Goal: Transaction & Acquisition: Purchase product/service

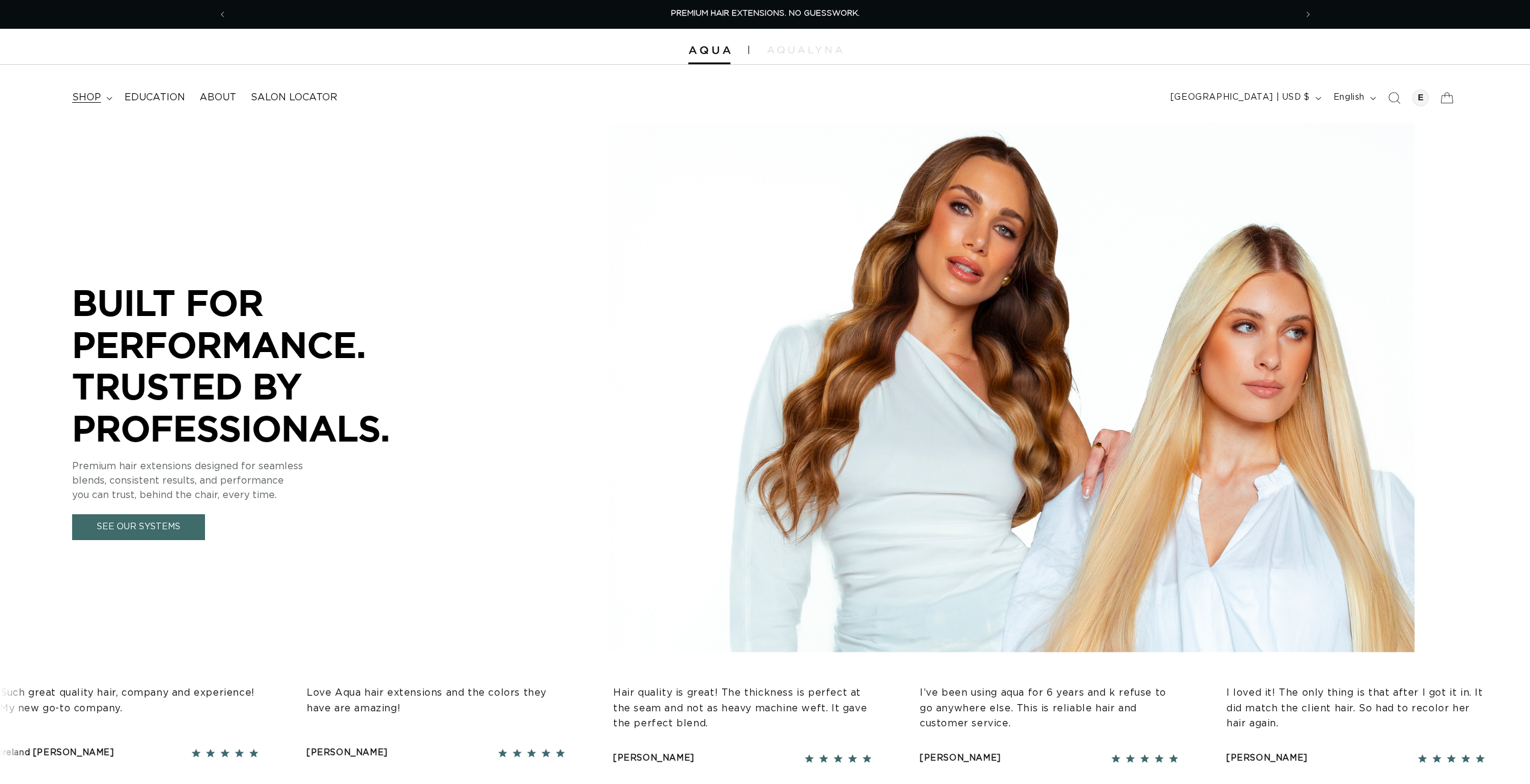
click at [104, 95] on summary "shop" at bounding box center [91, 97] width 52 height 27
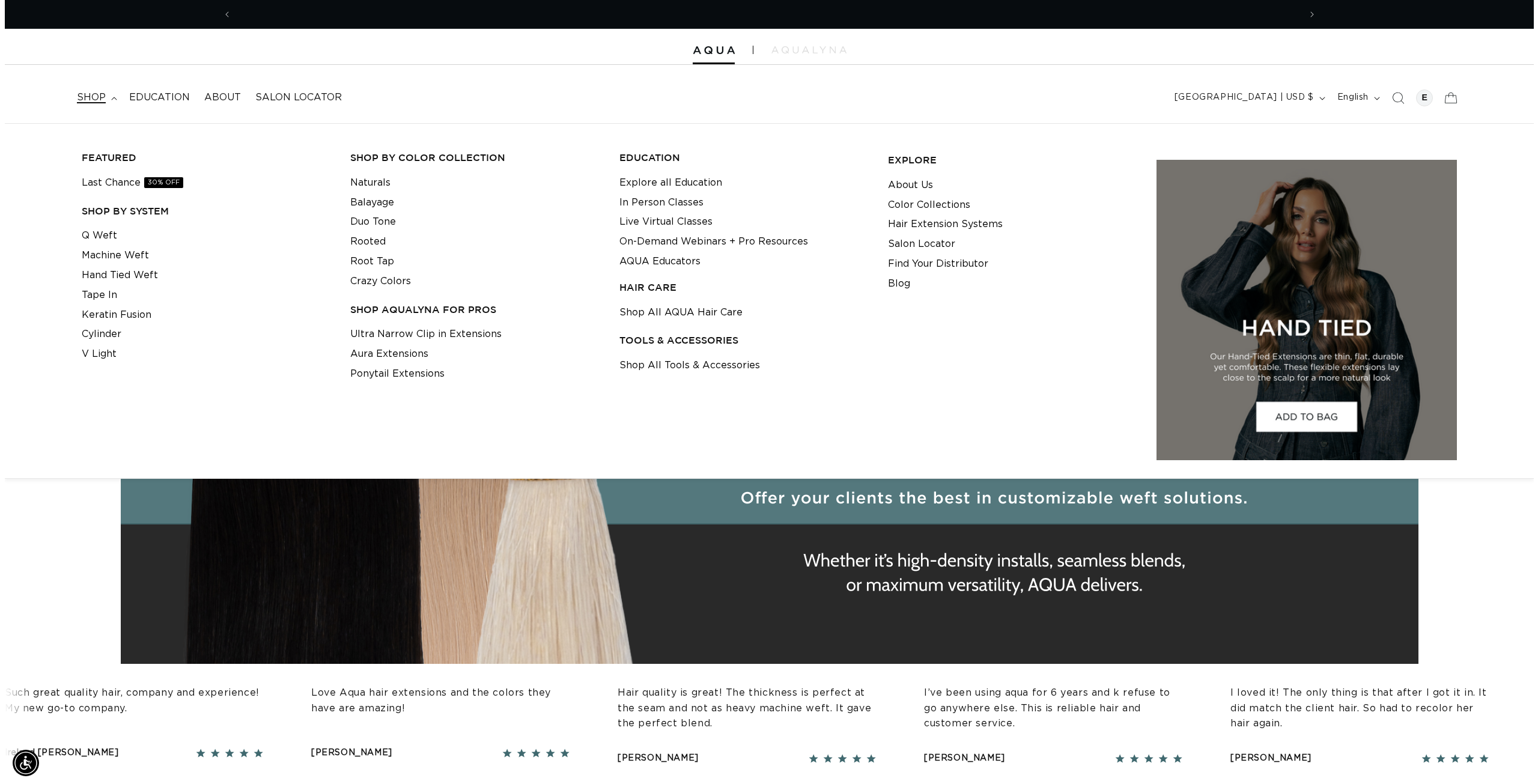
scroll to position [0, 2137]
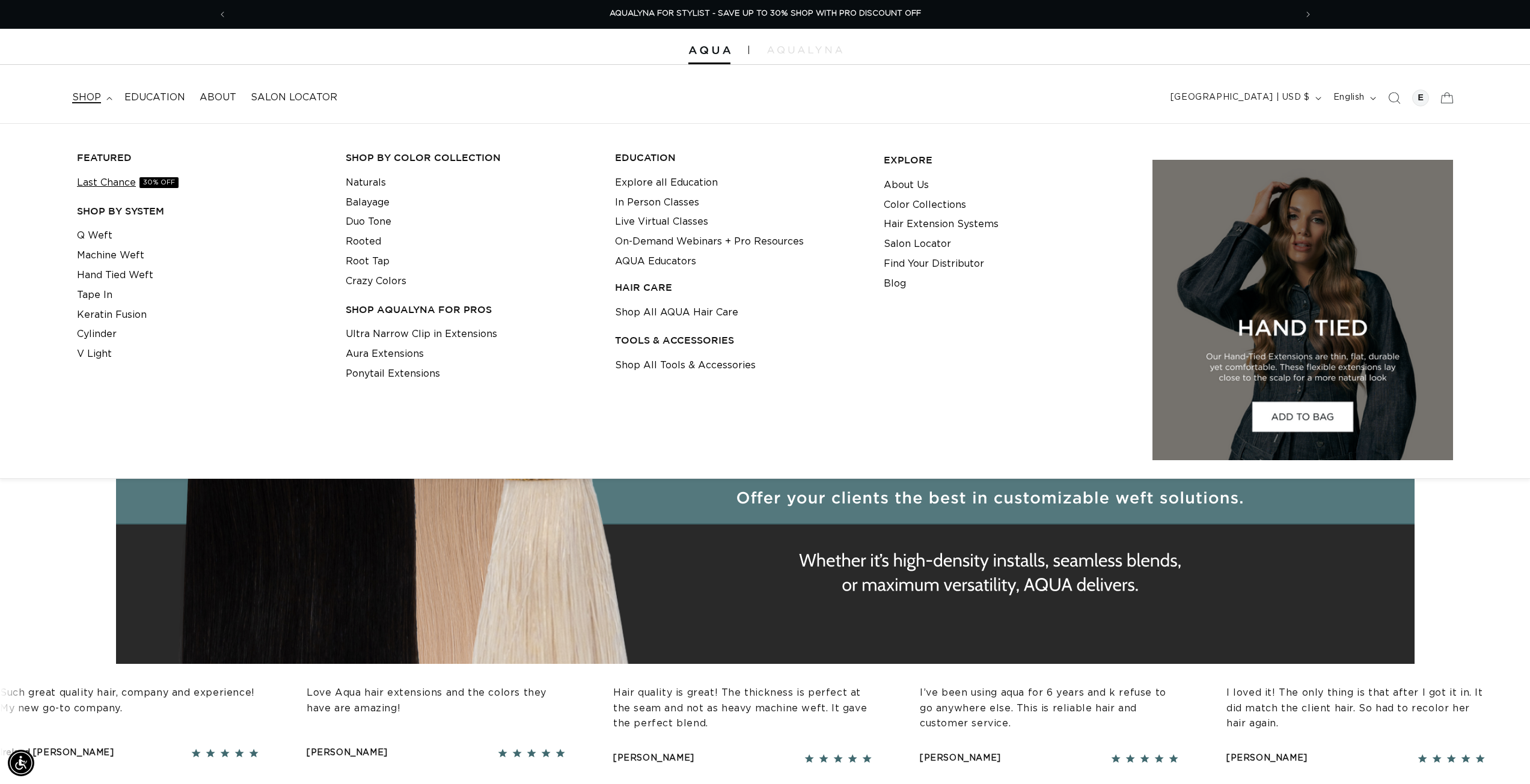
click at [128, 185] on link "Last Chance 30% OFF" at bounding box center [128, 183] width 102 height 20
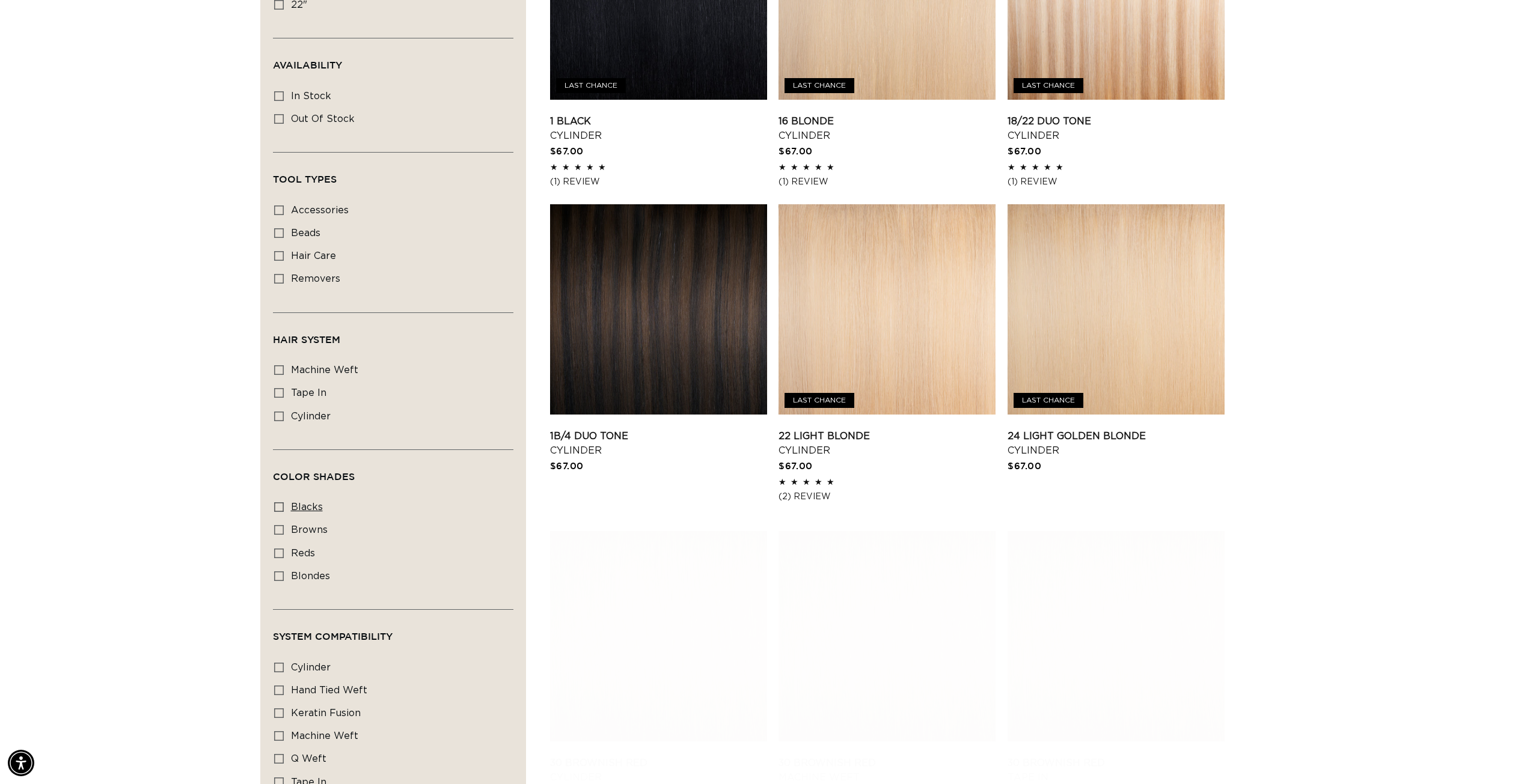
scroll to position [0, 1069]
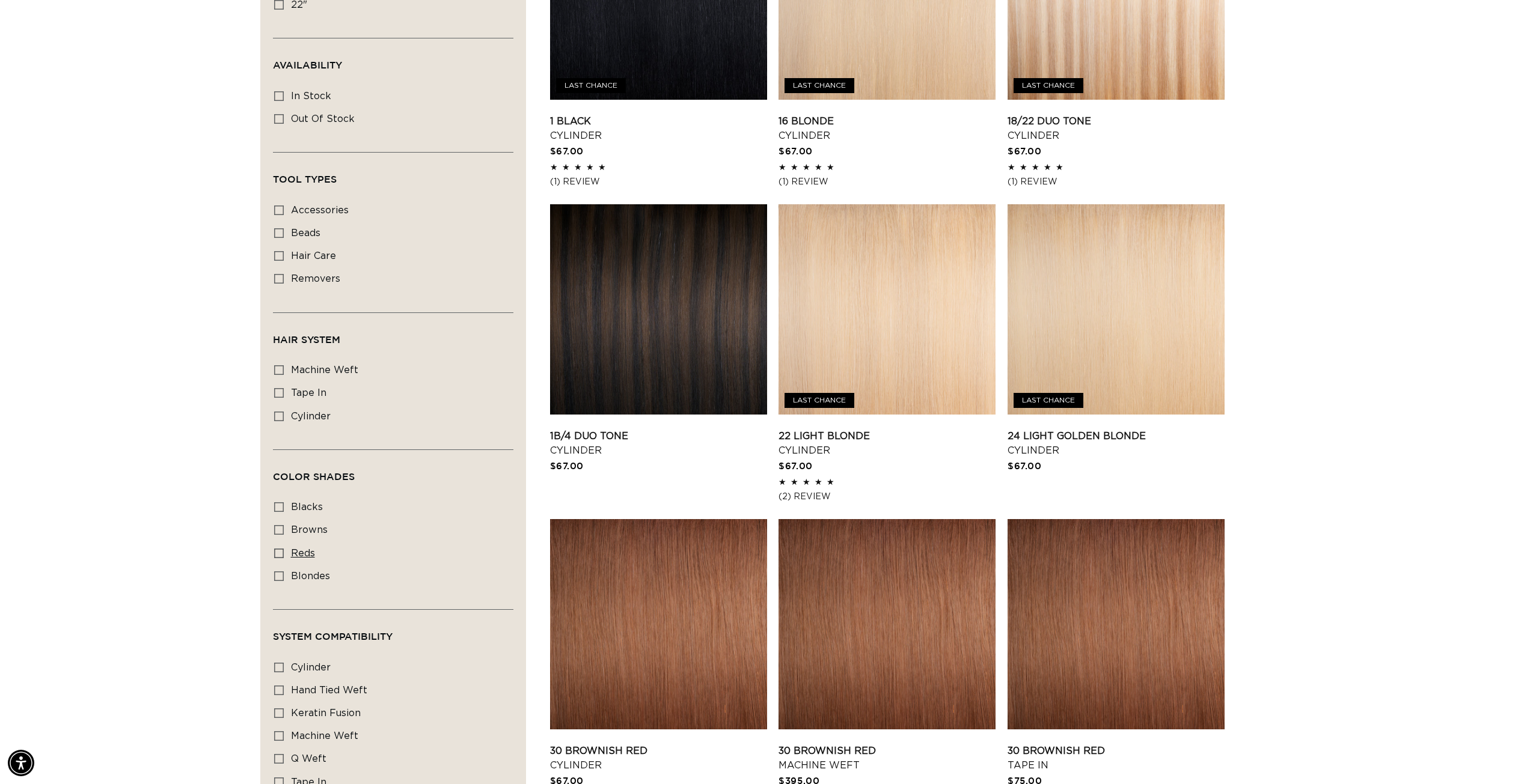
click at [286, 551] on label "reds reds (6 products)" at bounding box center [389, 553] width 231 height 23
click at [284, 551] on input "reds reds (6 products)" at bounding box center [279, 553] width 10 height 10
checkbox input "true"
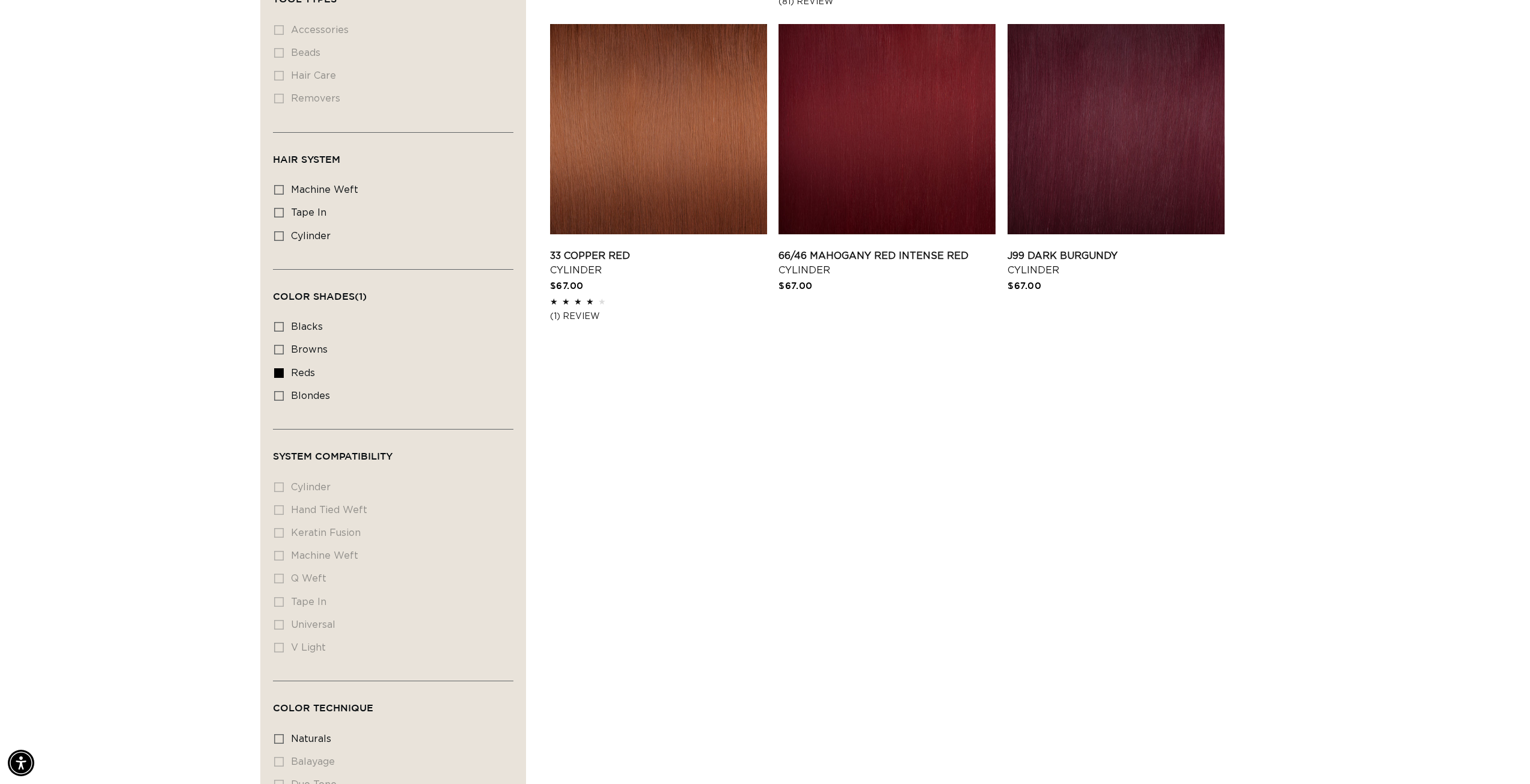
scroll to position [0, 1069]
click at [282, 372] on icon at bounding box center [279, 373] width 10 height 10
click at [282, 372] on input "reds reds (6 products)" at bounding box center [279, 373] width 10 height 10
checkbox input "false"
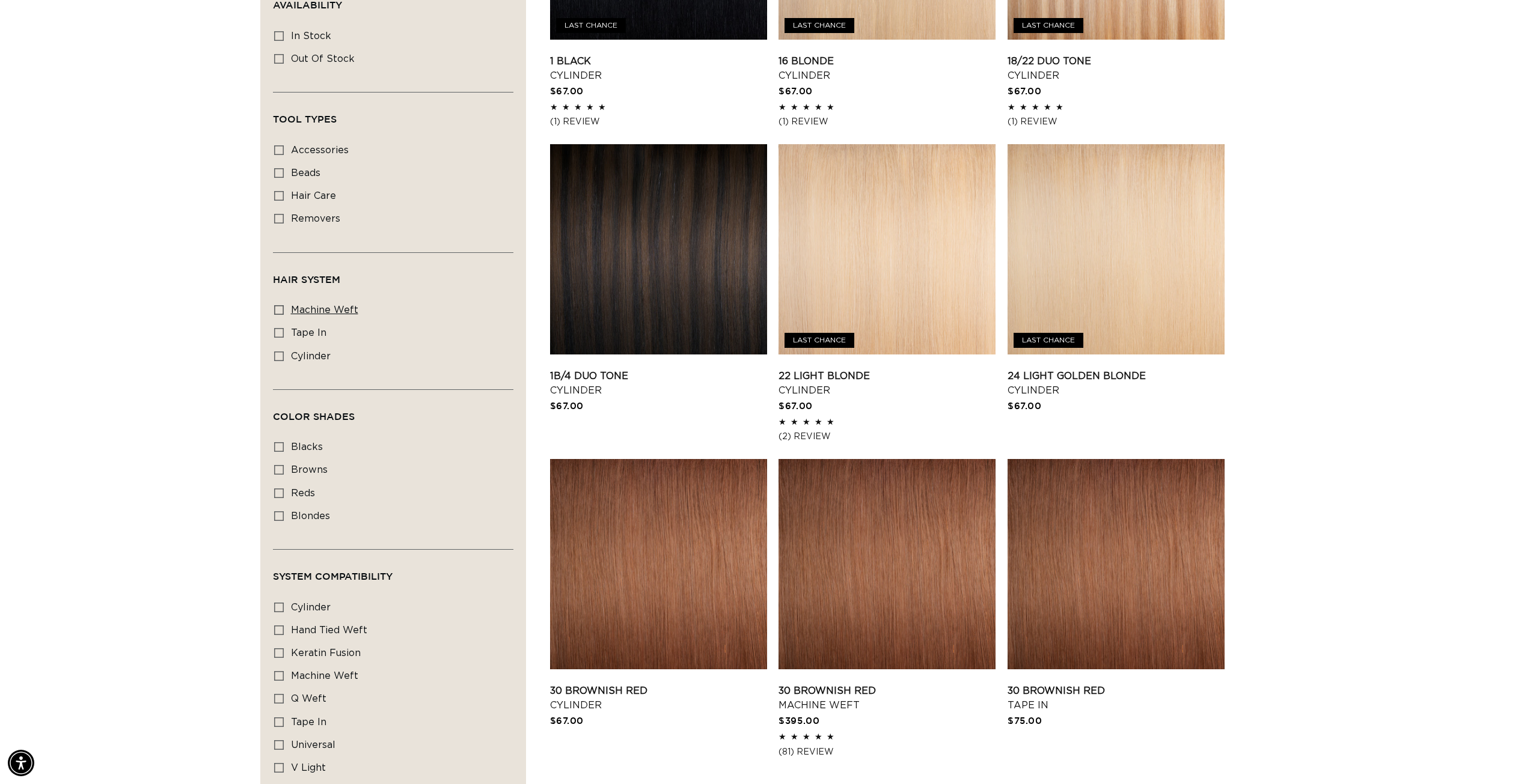
click at [277, 307] on icon at bounding box center [279, 310] width 10 height 10
click at [277, 307] on input "machine weft machine weft (2 products)" at bounding box center [279, 310] width 10 height 10
checkbox input "true"
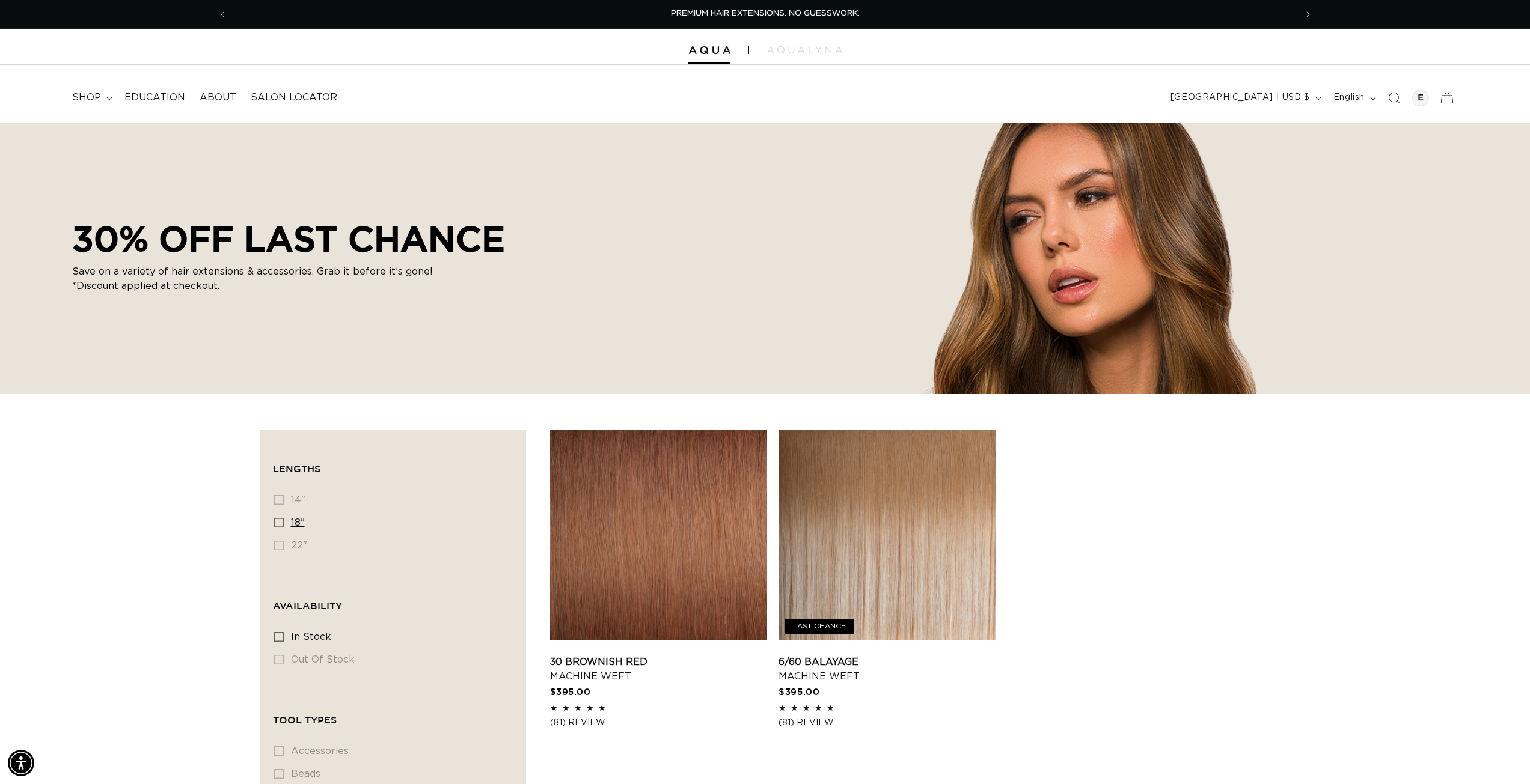
click at [279, 521] on icon at bounding box center [279, 523] width 10 height 10
click at [279, 521] on input "18" 18" (2 products)" at bounding box center [279, 523] width 10 height 10
checkbox input "true"
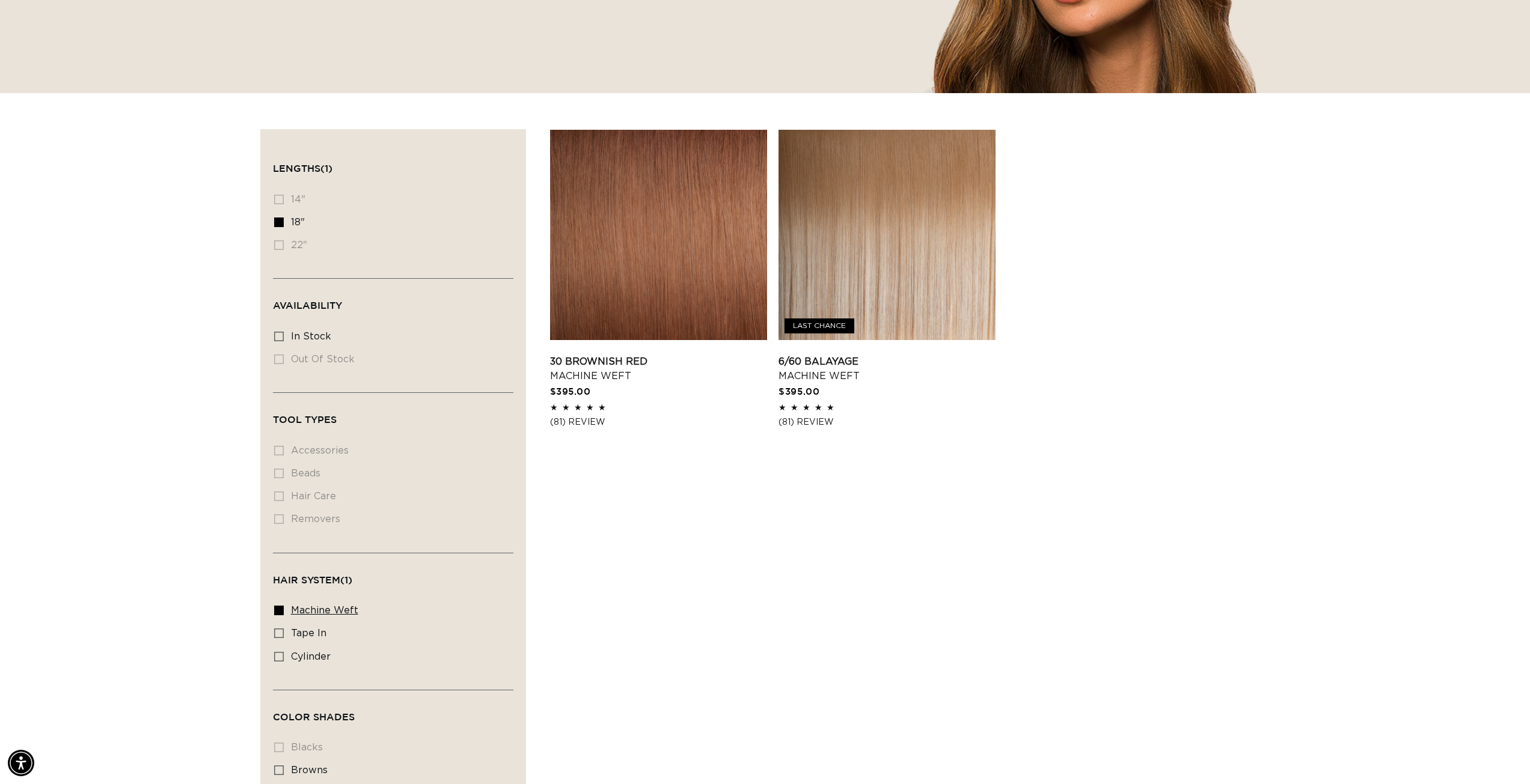
scroll to position [0, 2137]
click at [279, 608] on icon at bounding box center [279, 611] width 10 height 10
click at [279, 608] on input "machine weft machine weft (2 products)" at bounding box center [279, 611] width 10 height 10
checkbox input "false"
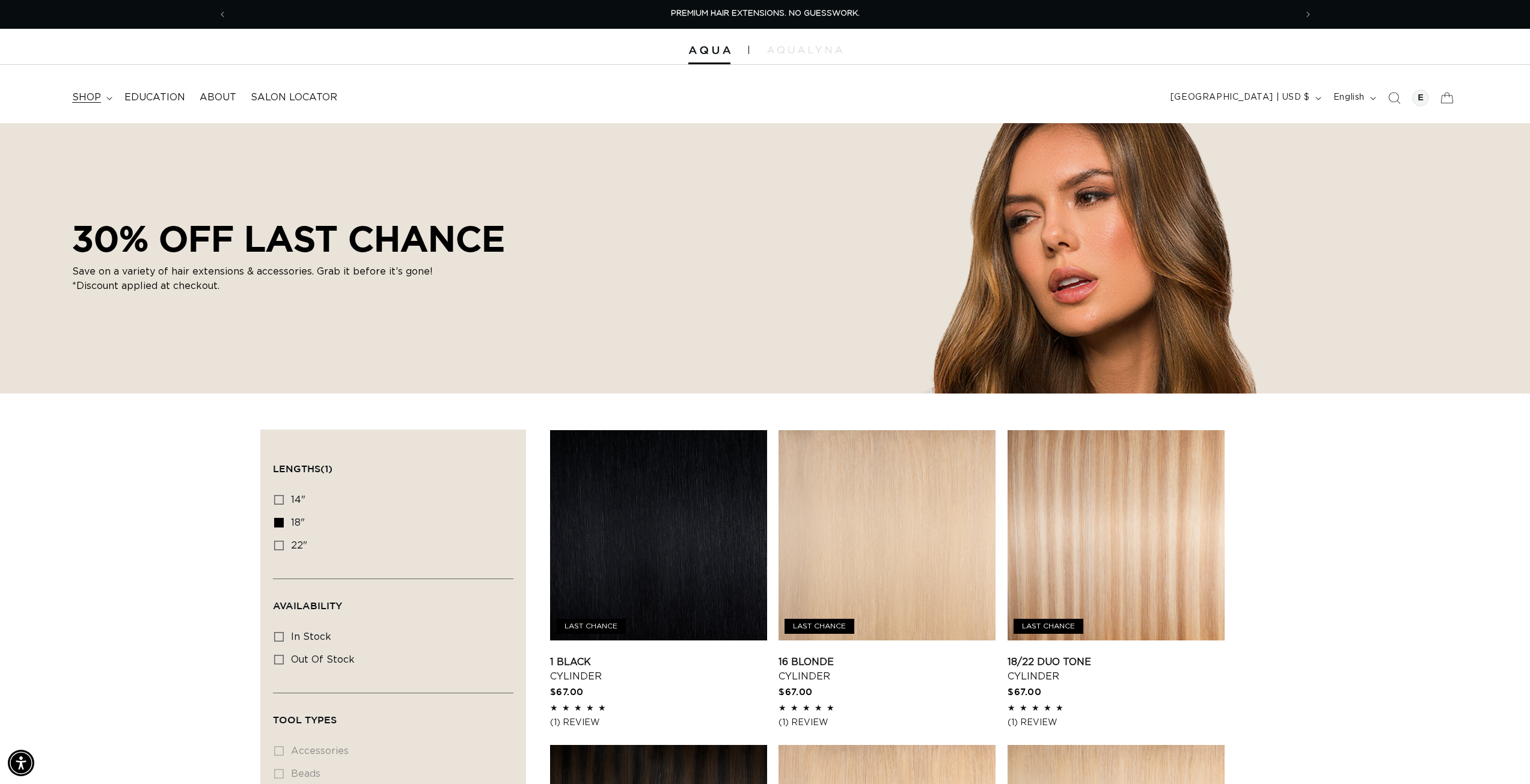
click at [88, 96] on span "shop" at bounding box center [86, 98] width 29 height 13
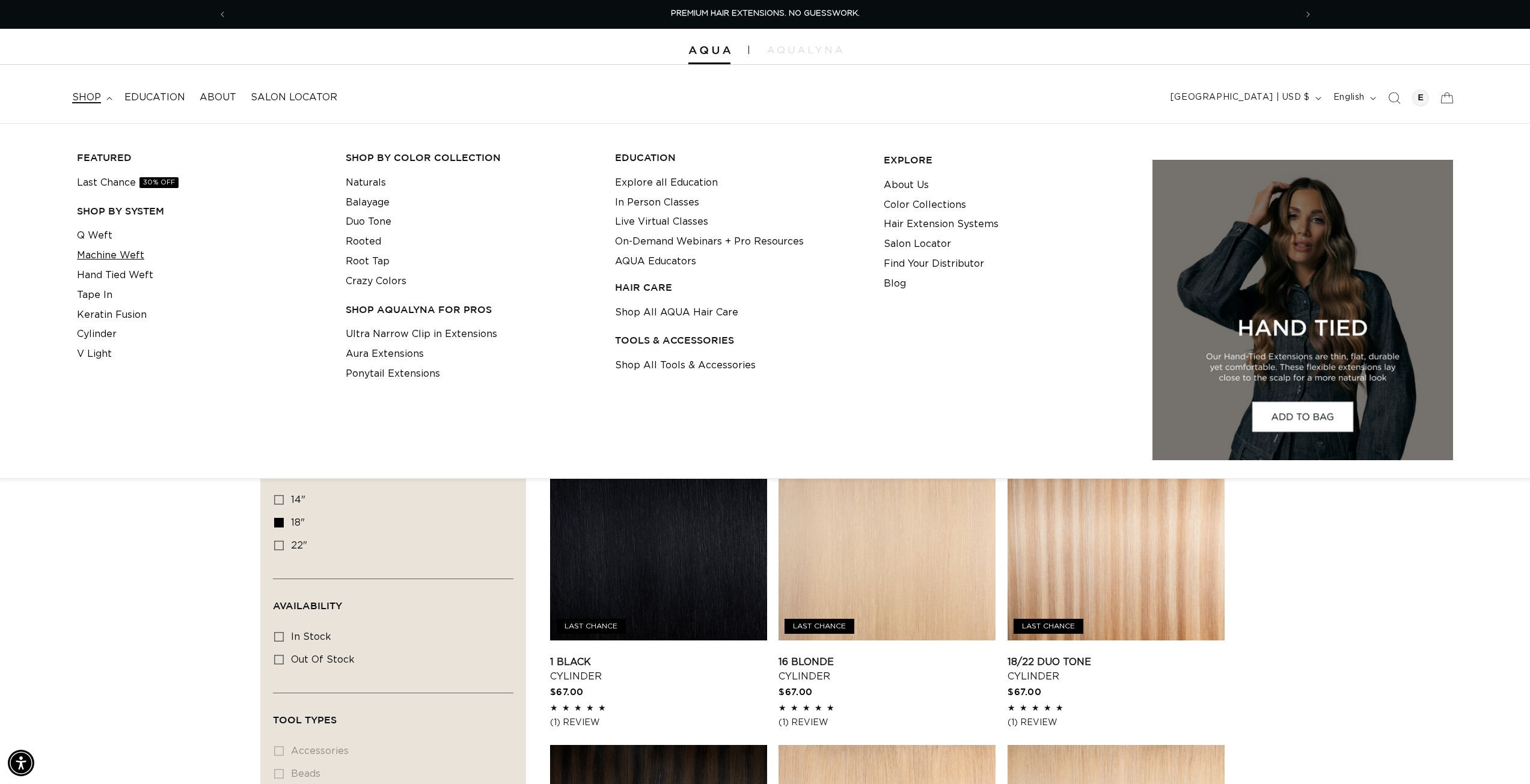
click at [115, 256] on link "Machine Weft" at bounding box center [110, 256] width 67 height 20
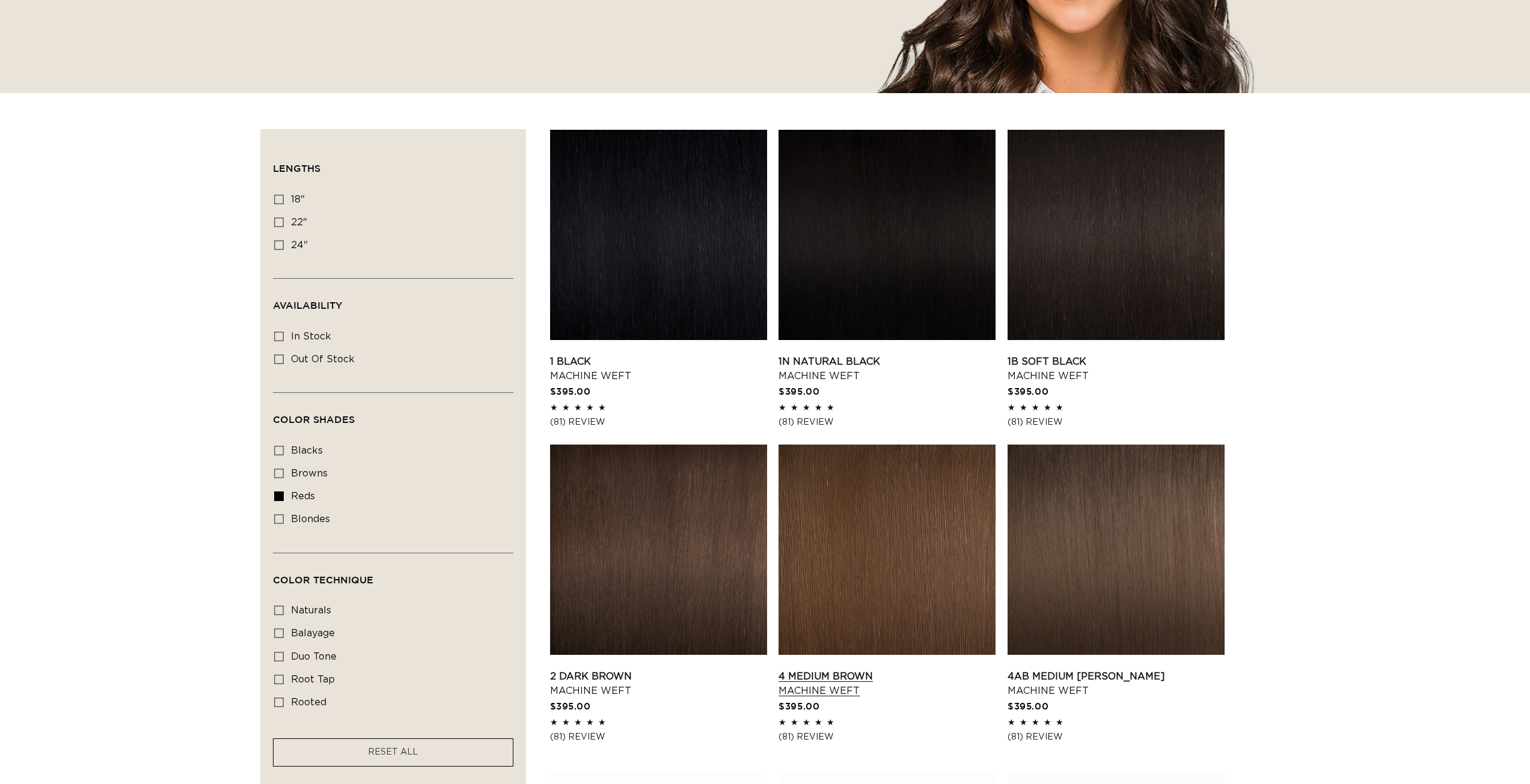
scroll to position [300, 0]
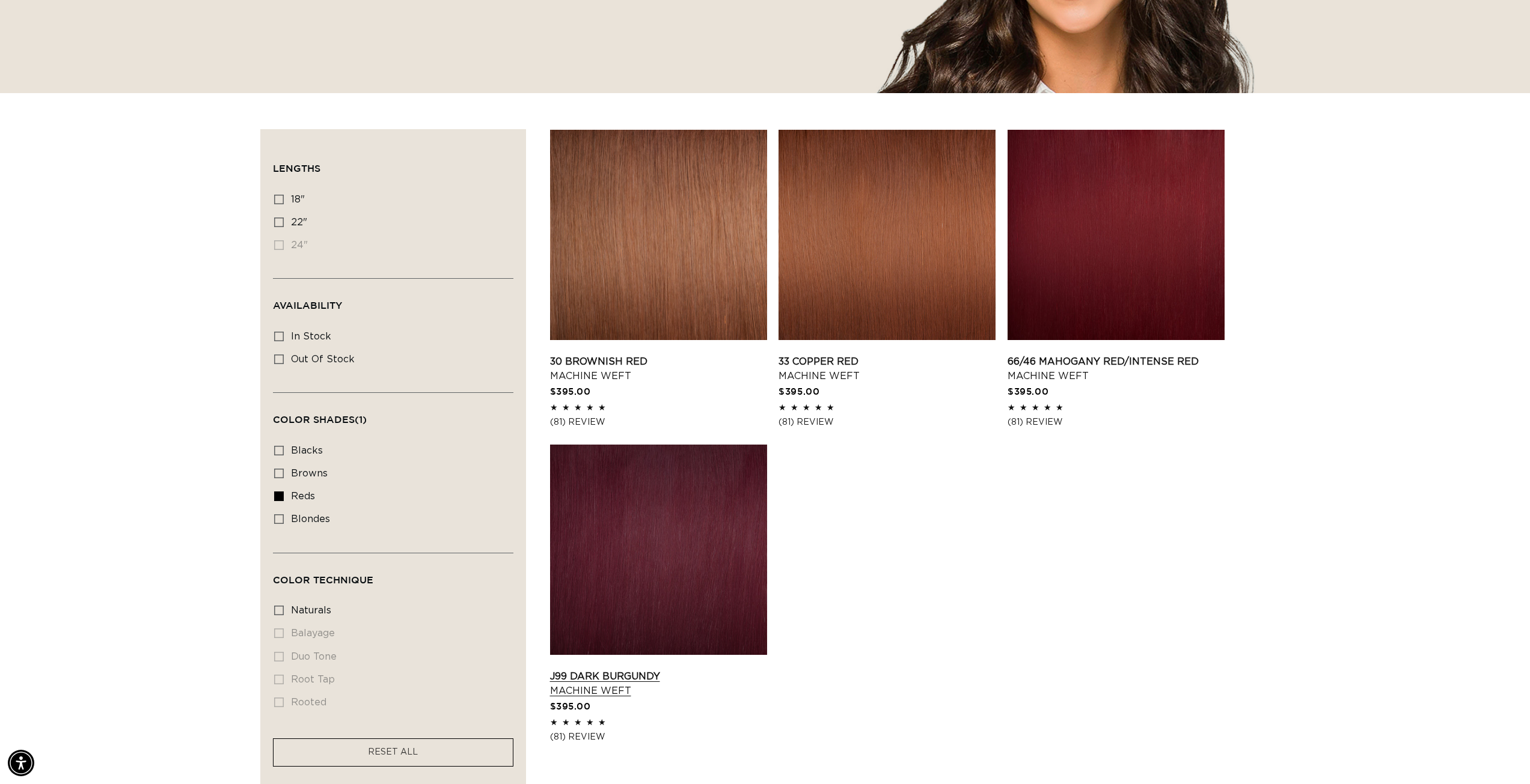
scroll to position [0, 2137]
click at [687, 669] on link "J99 Dark Burgundy Machine Weft" at bounding box center [659, 683] width 217 height 29
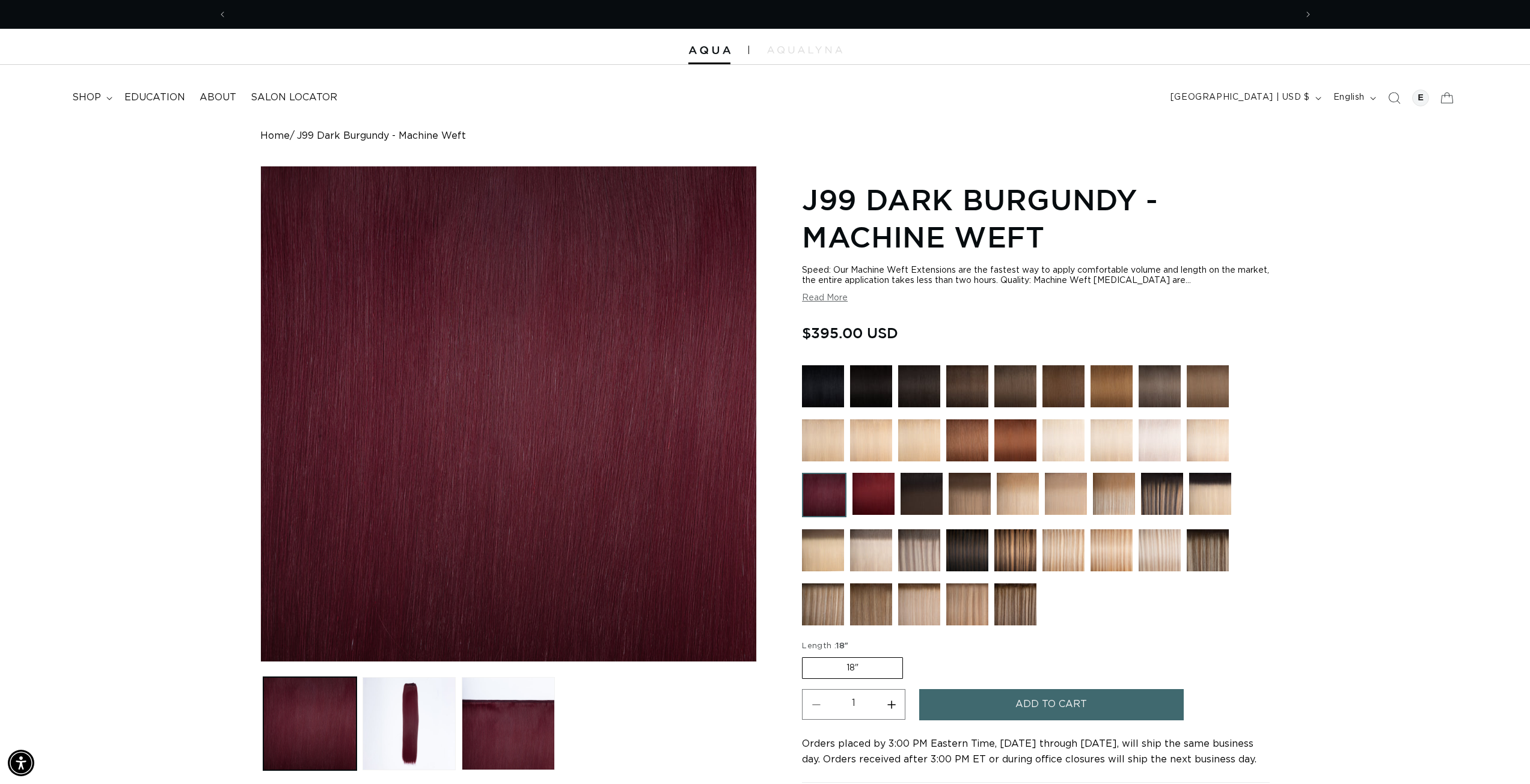
scroll to position [0, 1069]
click at [819, 300] on button "Read More" at bounding box center [825, 298] width 46 height 10
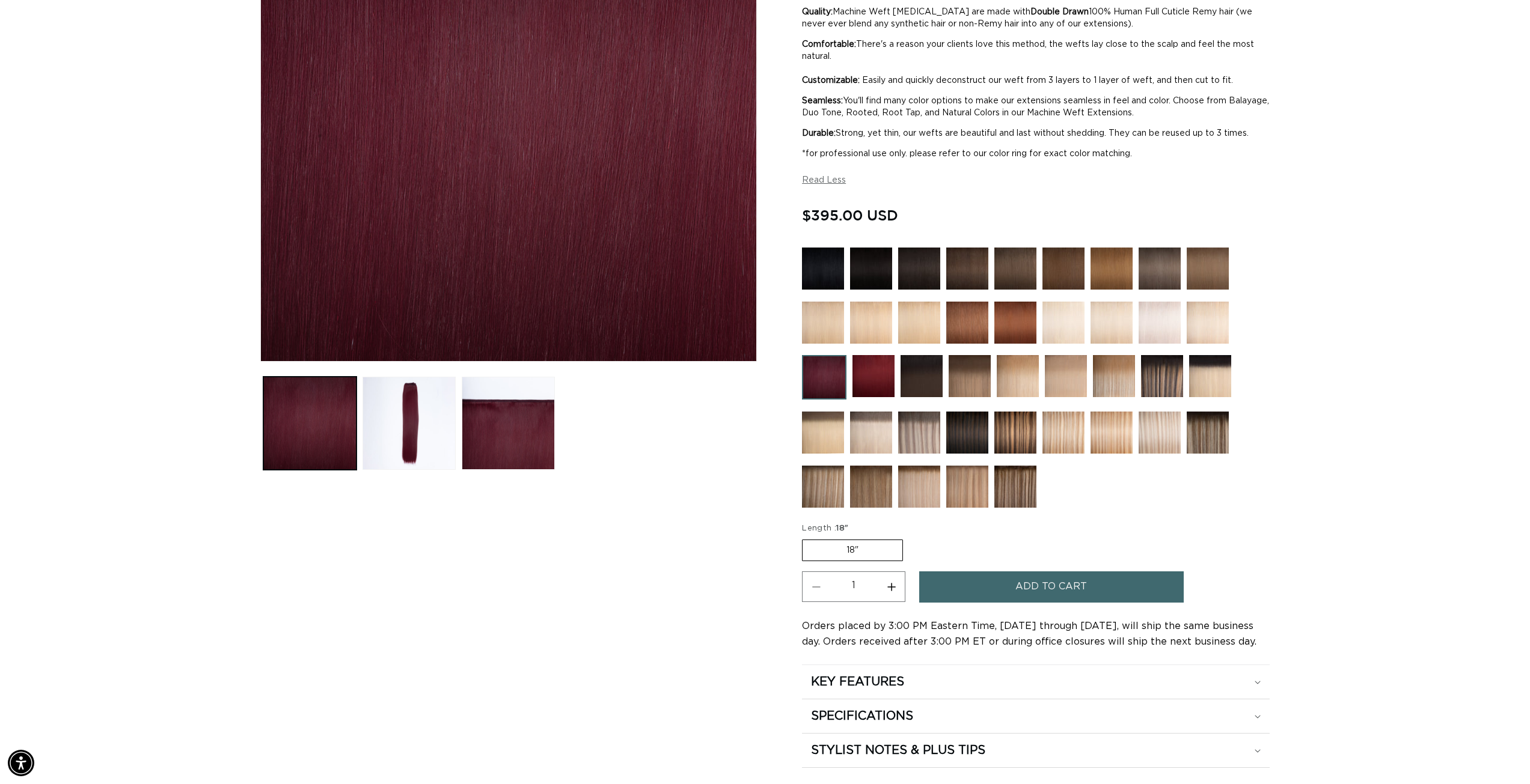
scroll to position [0, 2137]
click at [870, 372] on img at bounding box center [873, 376] width 42 height 42
